Goal: Browse casually: Explore the website without a specific task or goal

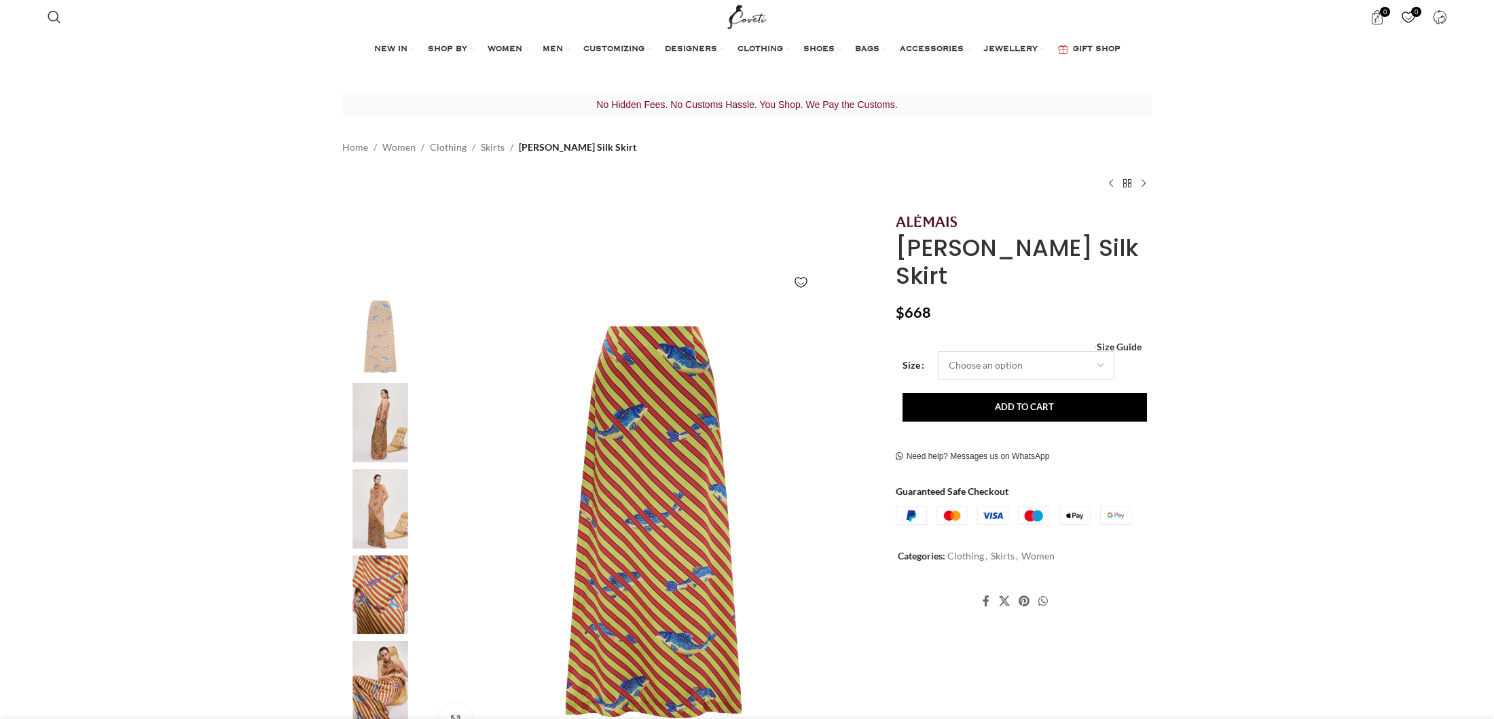
click at [1066, 351] on select "Choose an option 4 UK 6 UK" at bounding box center [1026, 365] width 177 height 29
click at [387, 423] on img "2 / 5" at bounding box center [380, 422] width 83 height 79
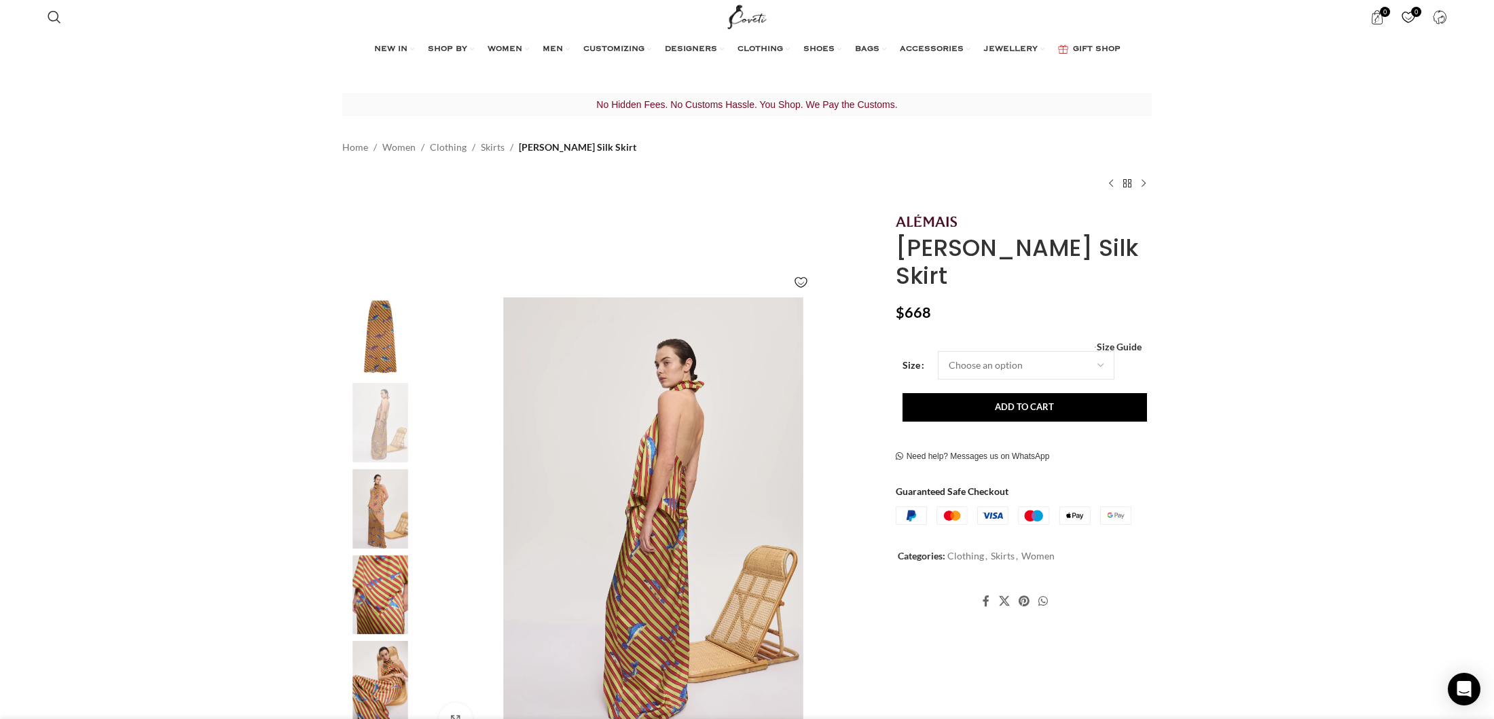
click at [383, 504] on img "3 / 5" at bounding box center [380, 508] width 83 height 79
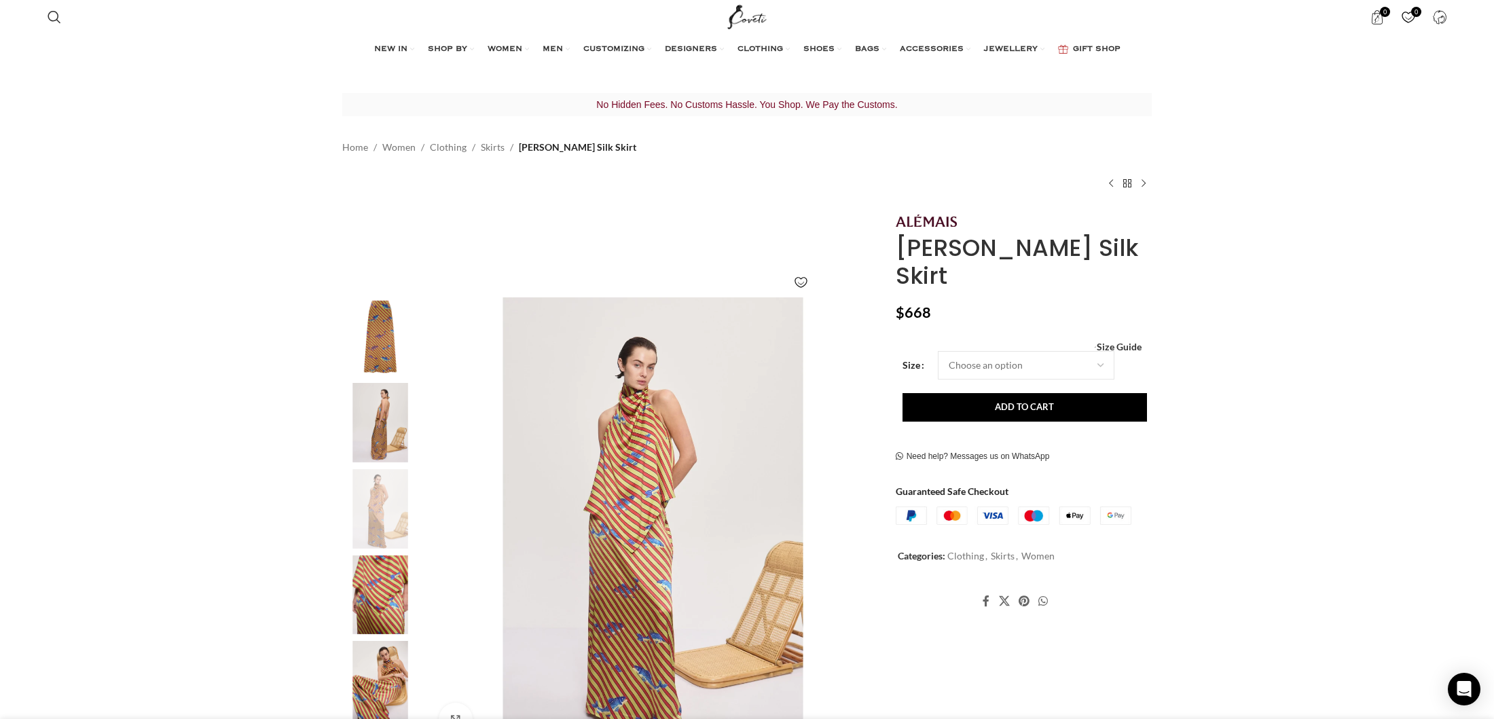
click at [381, 591] on img "4 / 5" at bounding box center [380, 594] width 83 height 79
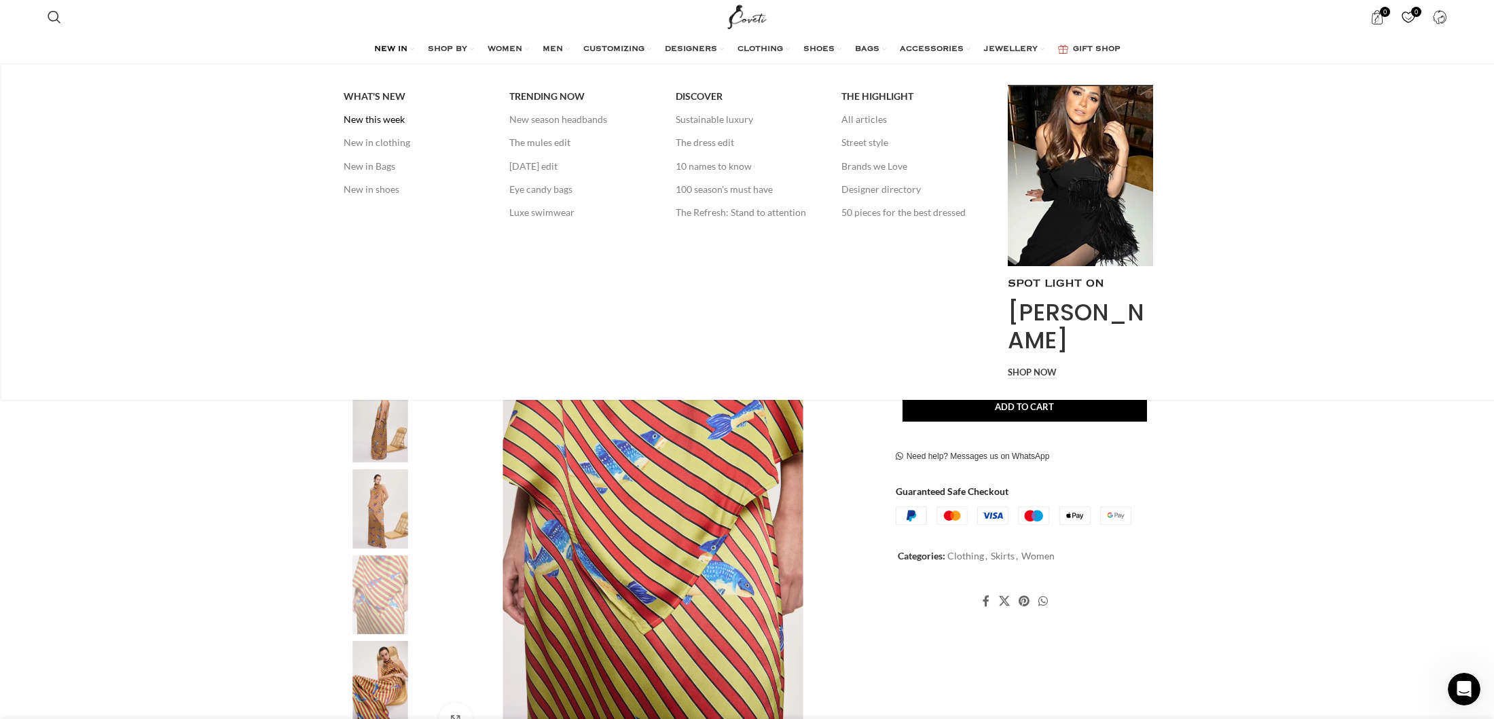
click at [369, 119] on link "New this week" at bounding box center [416, 119] width 145 height 23
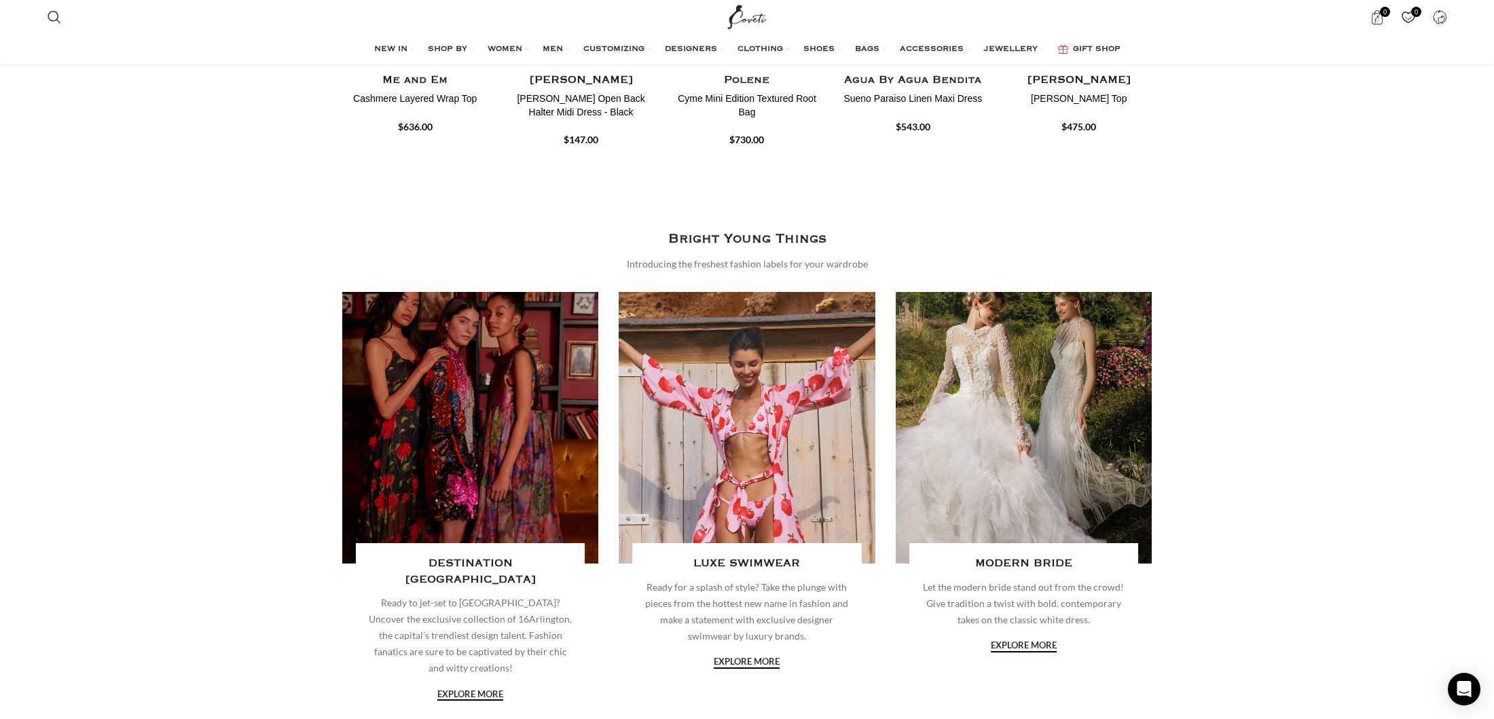
scroll to position [1429, 0]
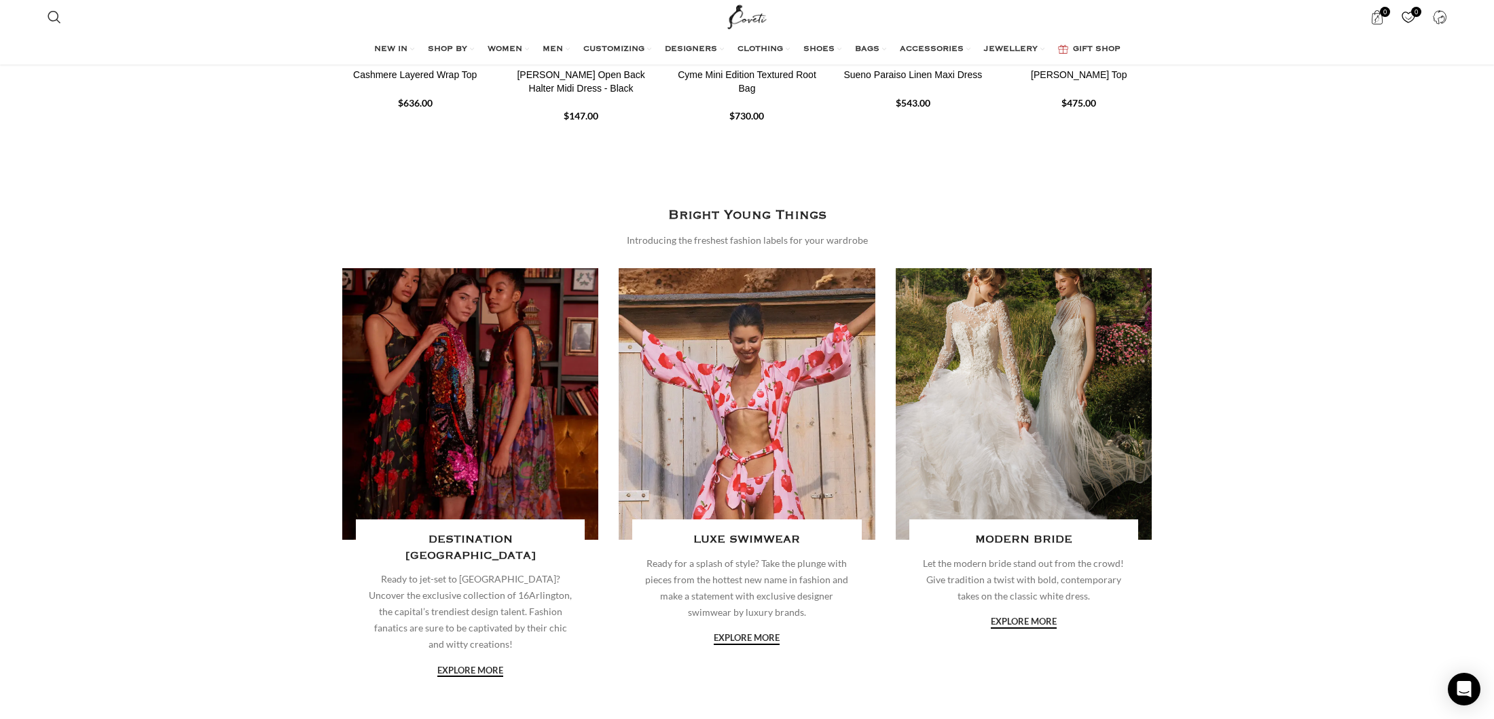
click at [783, 323] on link "Banner link" at bounding box center [747, 404] width 256 height 272
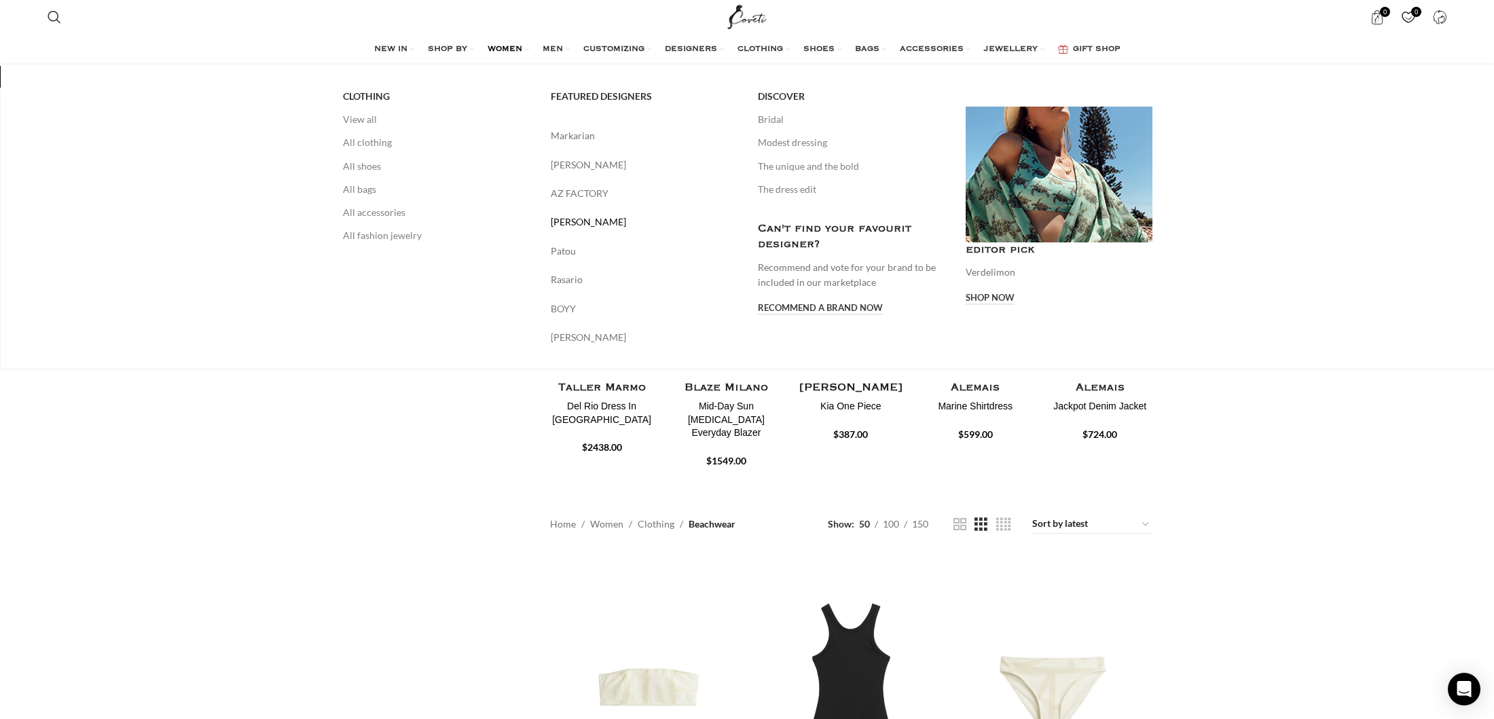
click at [586, 220] on link "Alex Perry" at bounding box center [644, 222] width 187 height 15
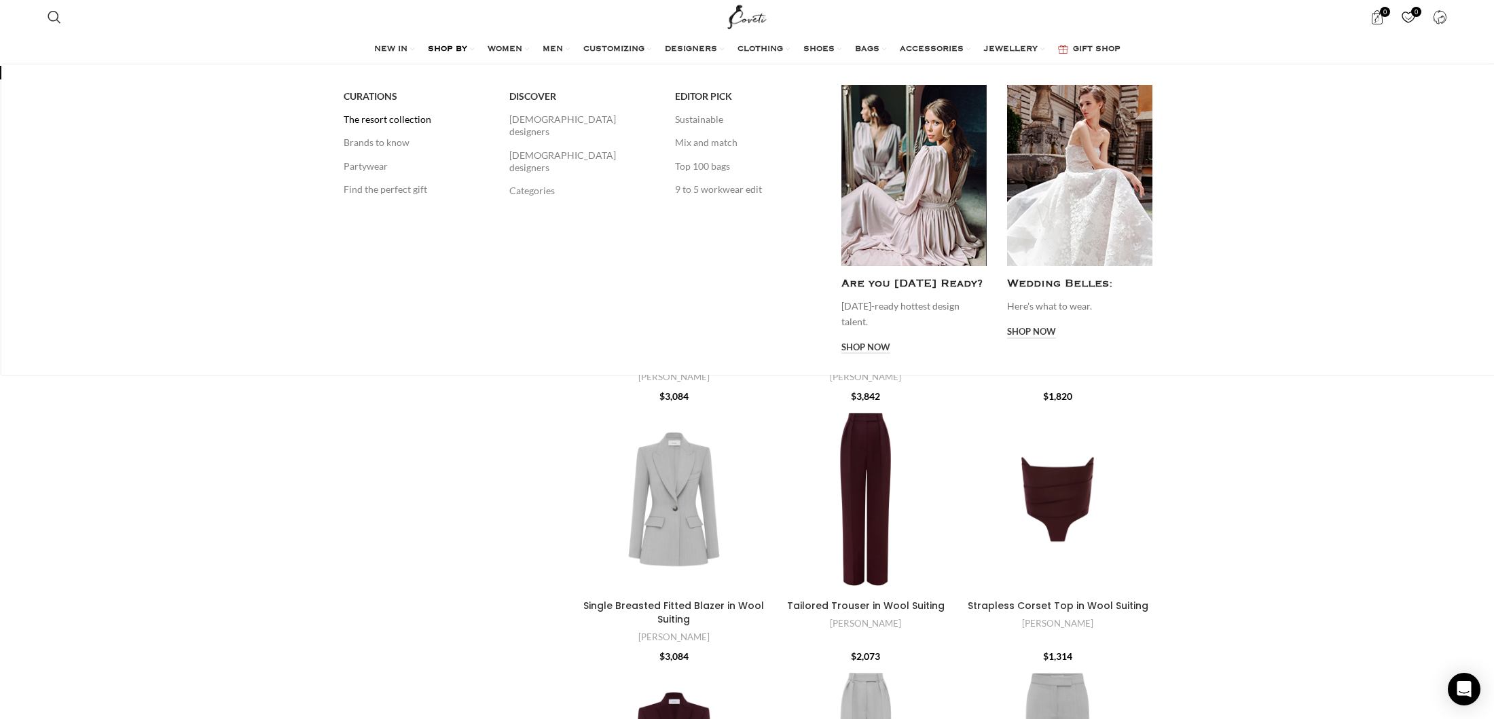
click at [363, 120] on link "The resort collection" at bounding box center [416, 119] width 145 height 23
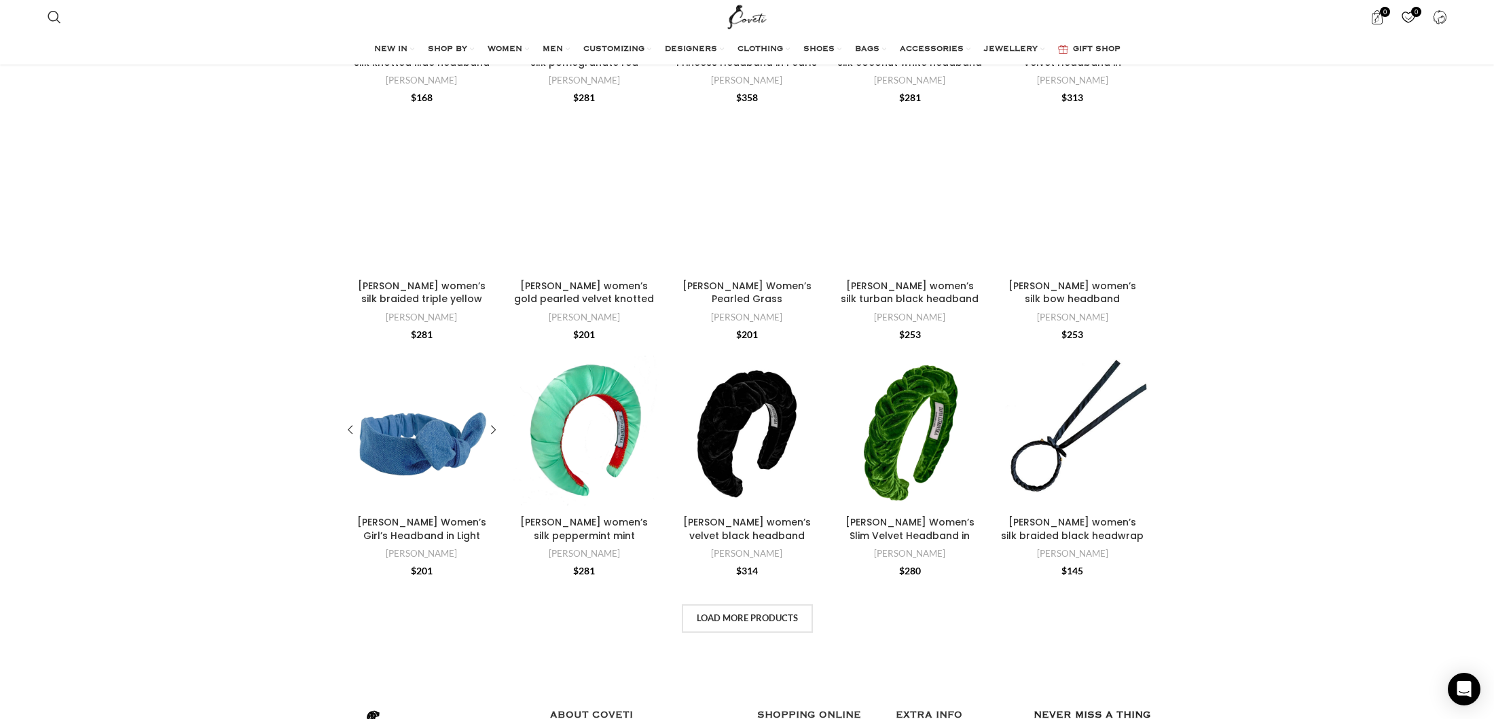
scroll to position [4429, 0]
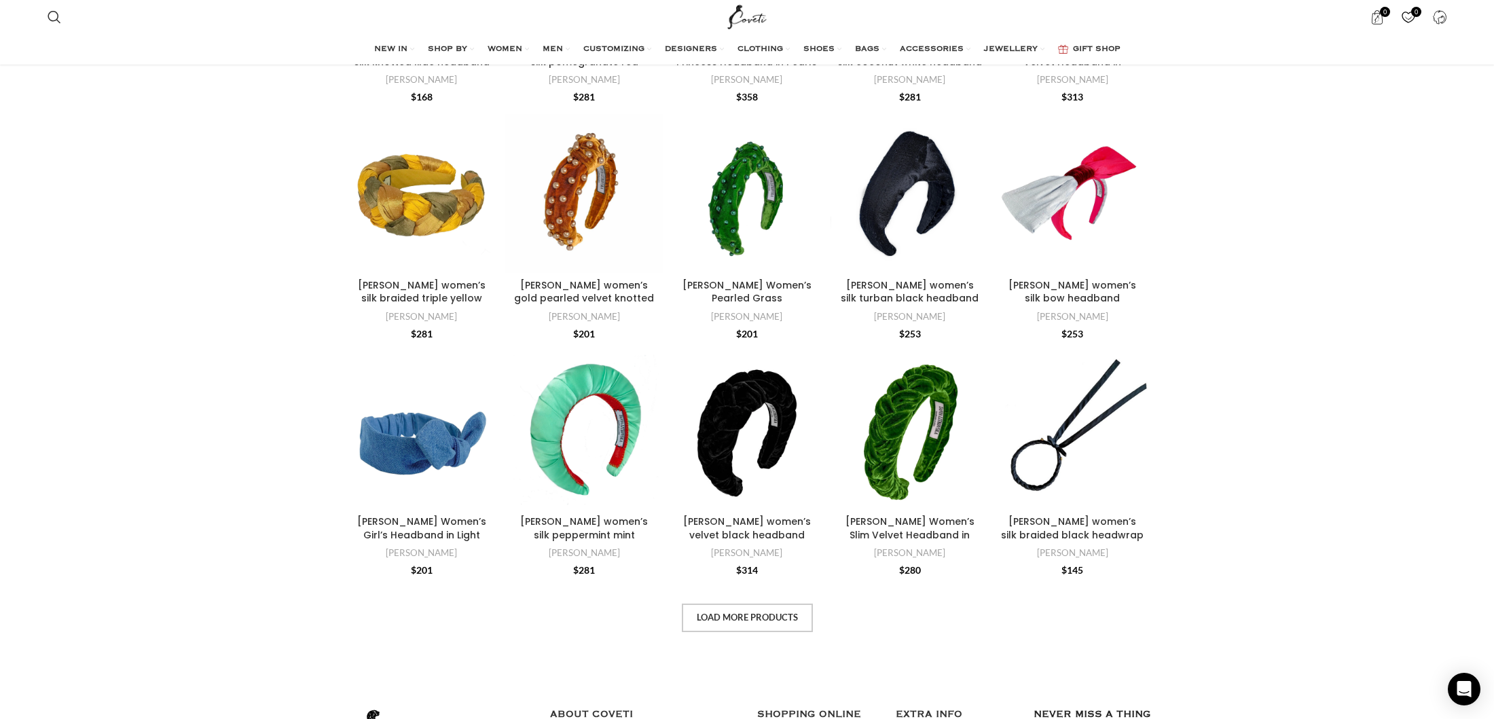
click at [760, 619] on span "Load more products" at bounding box center [747, 617] width 101 height 11
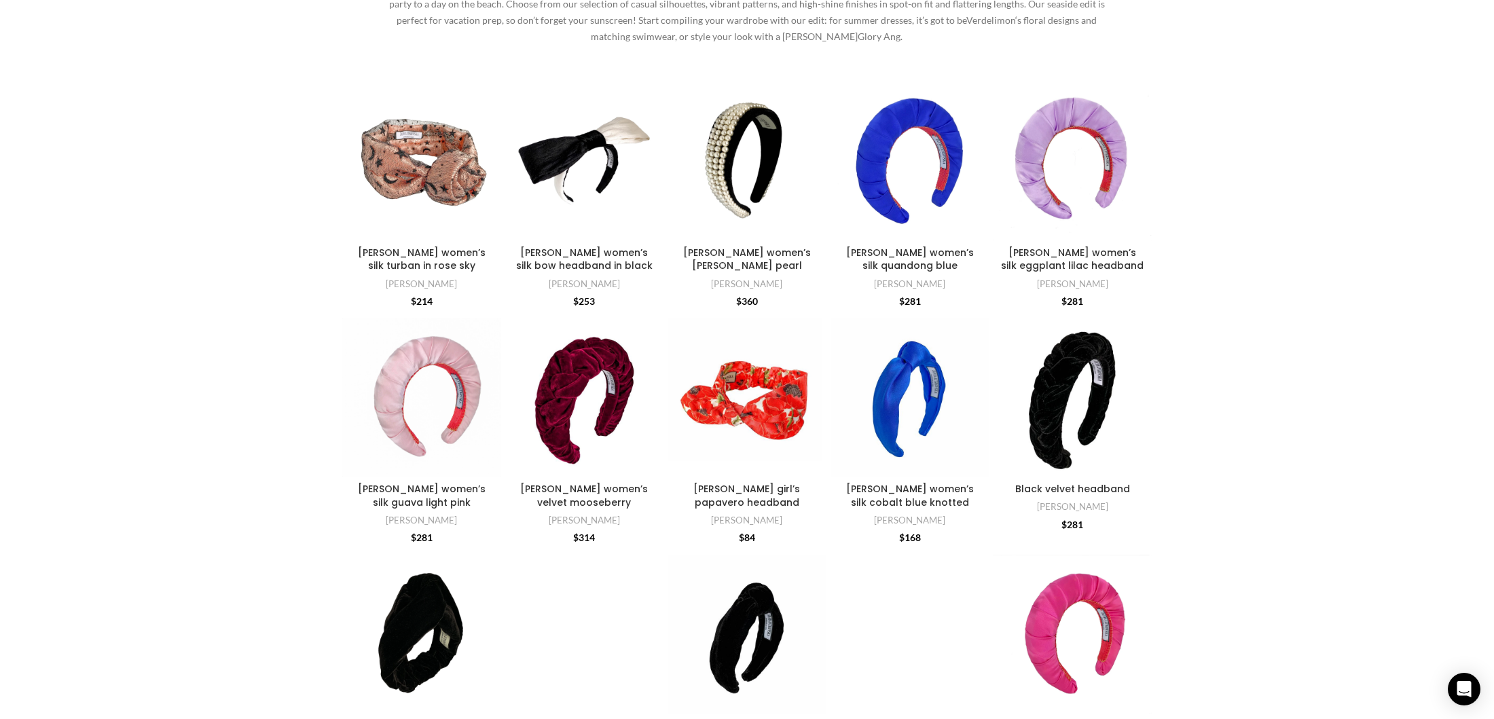
scroll to position [0, 0]
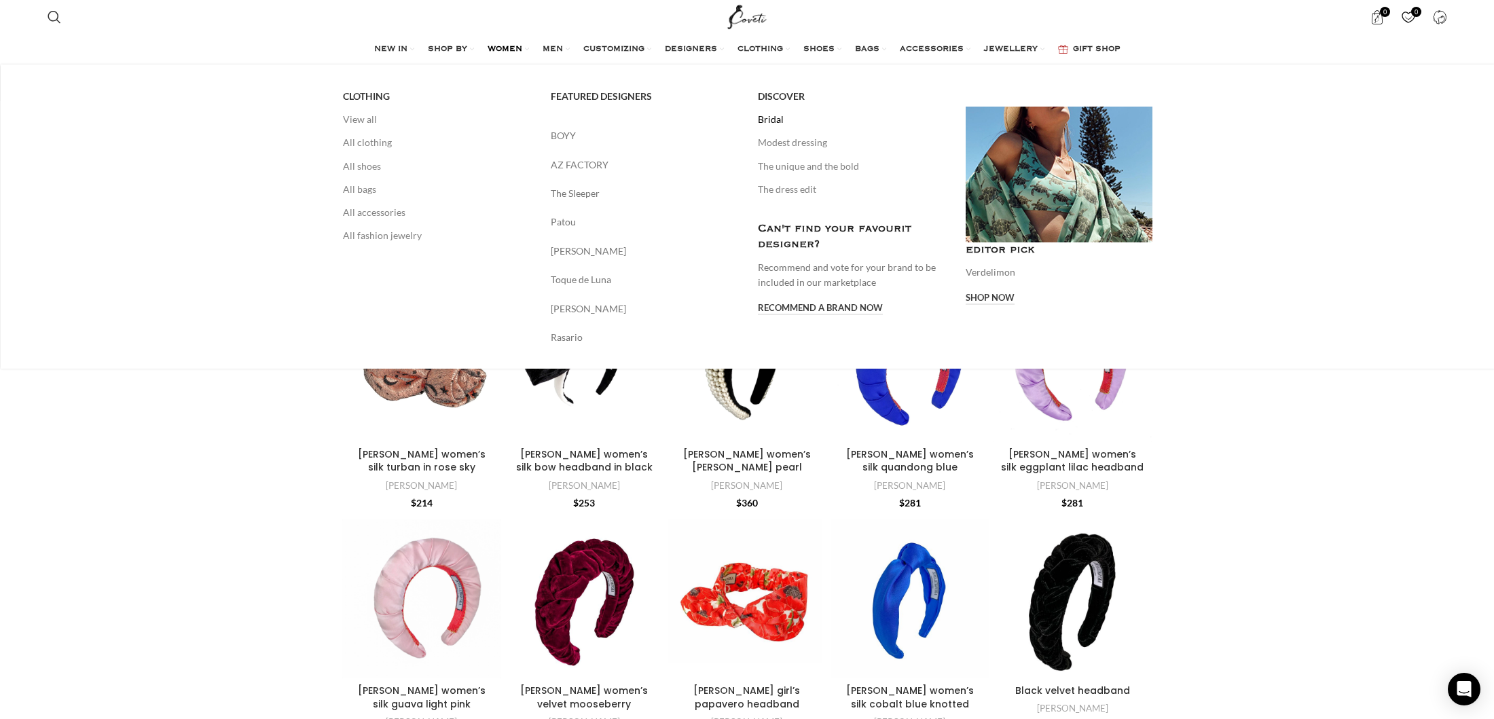
click at [775, 120] on link "Bridal" at bounding box center [851, 119] width 187 height 23
